Goal: Navigation & Orientation: Find specific page/section

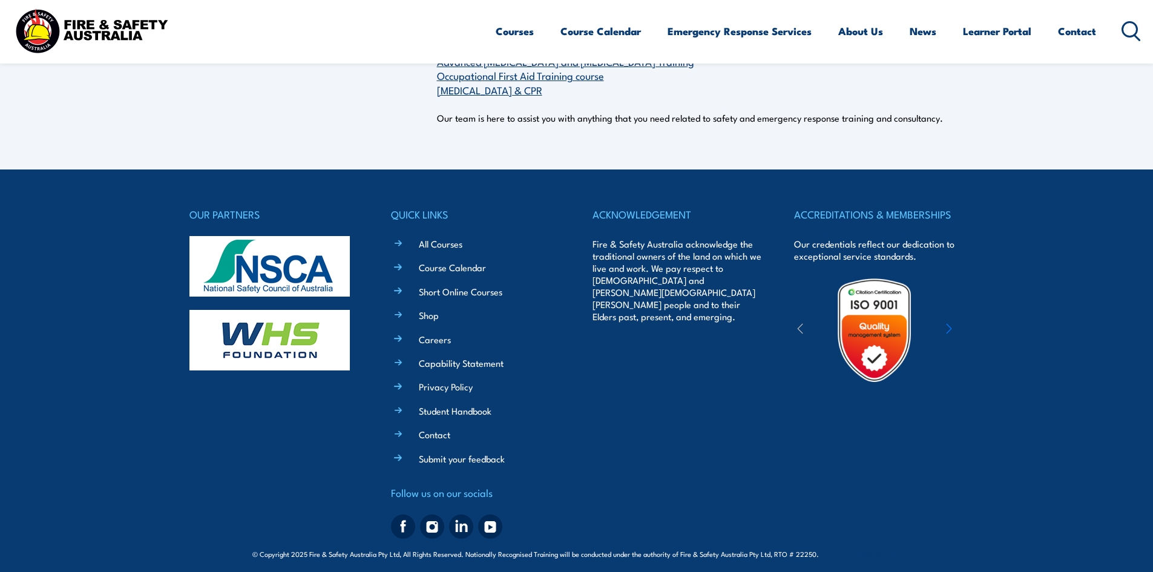
scroll to position [946, 0]
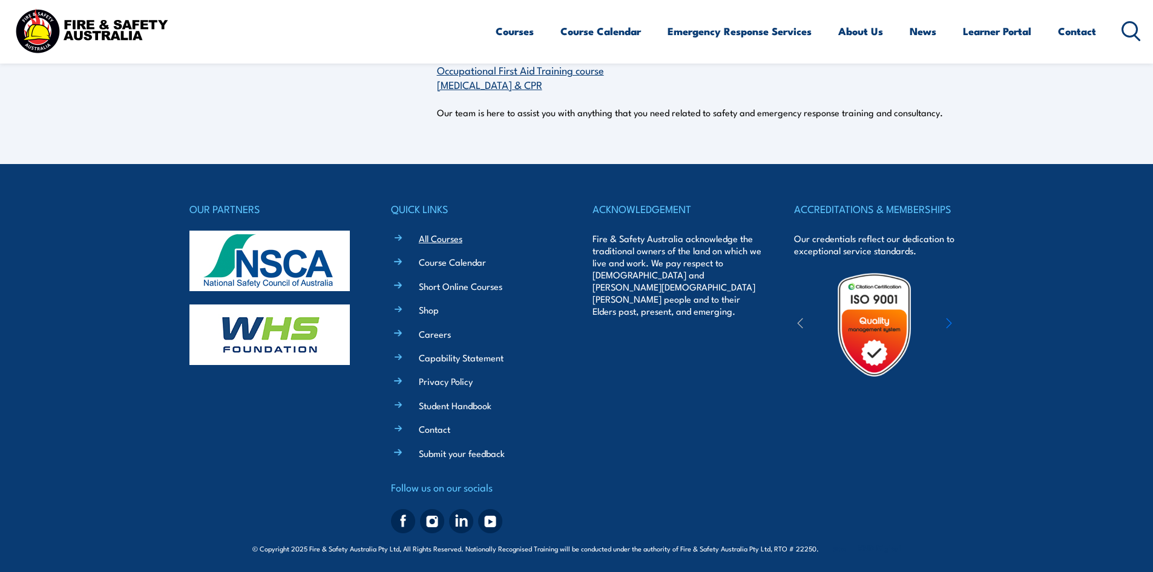
click at [444, 236] on link "All Courses" at bounding box center [441, 238] width 44 height 13
click at [446, 238] on link "All Courses" at bounding box center [441, 238] width 44 height 13
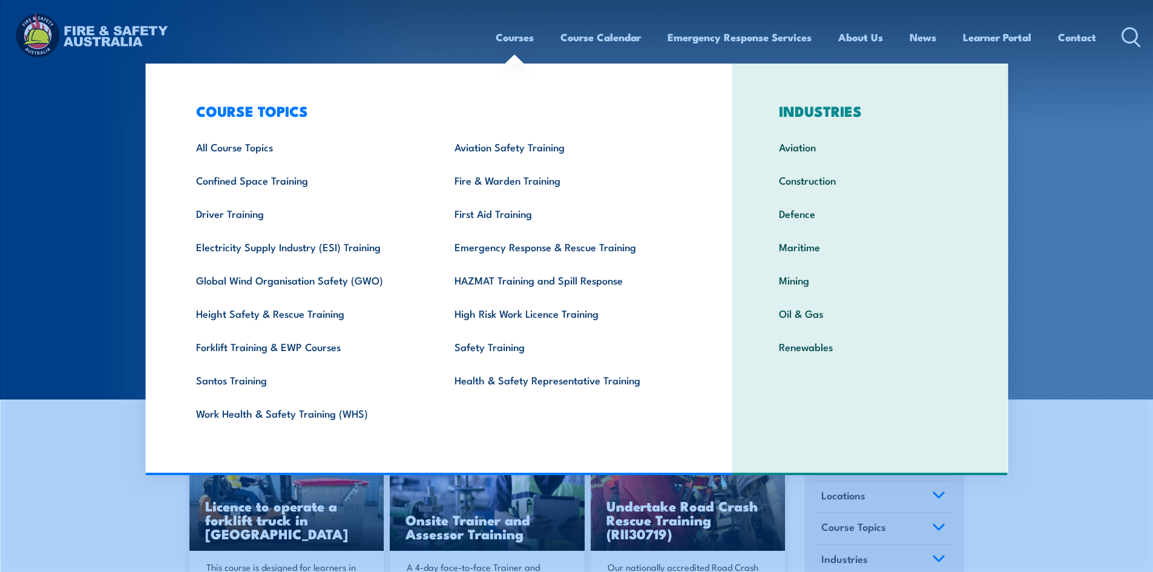
click at [516, 33] on link "Courses" at bounding box center [515, 37] width 38 height 32
